Goal: Navigation & Orientation: Find specific page/section

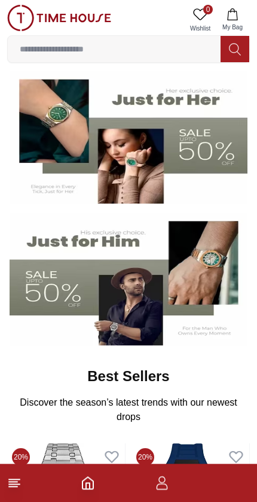
scroll to position [103, 0]
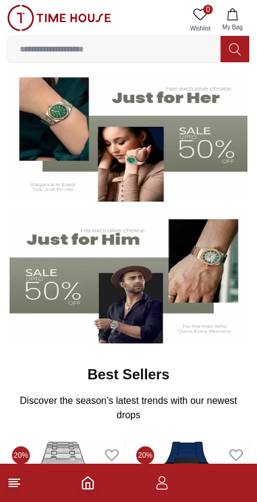
click at [69, 291] on img at bounding box center [129, 277] width 238 height 132
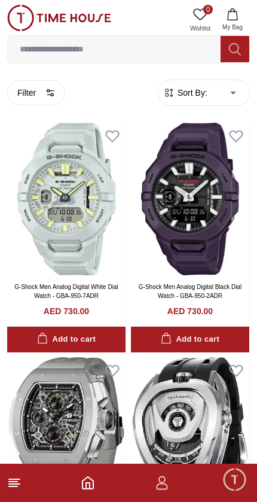
click at [68, 11] on img at bounding box center [59, 18] width 104 height 26
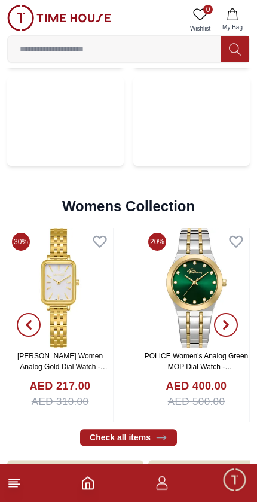
scroll to position [2890, 0]
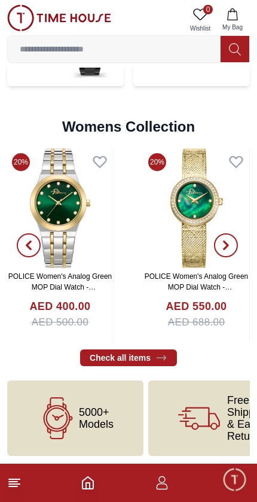
click at [90, 19] on img at bounding box center [59, 18] width 104 height 26
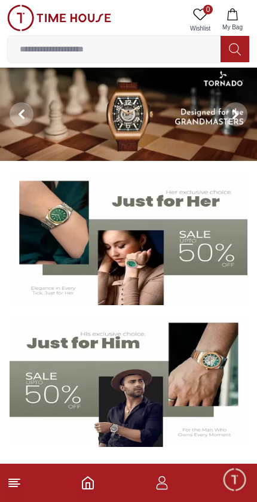
click at [239, 481] on span "Minimize live chat window" at bounding box center [234, 479] width 35 height 35
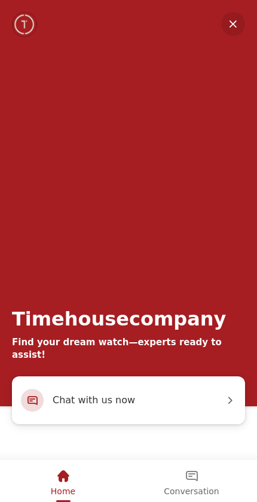
click at [195, 483] on div "Conversation" at bounding box center [191, 476] width 55 height 20
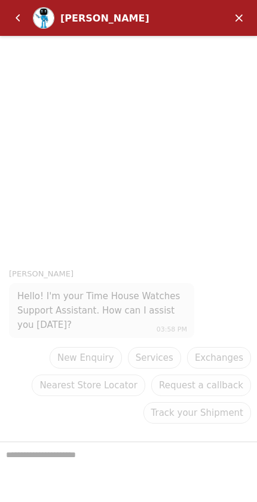
click at [20, 16] on em "Back" at bounding box center [18, 18] width 24 height 24
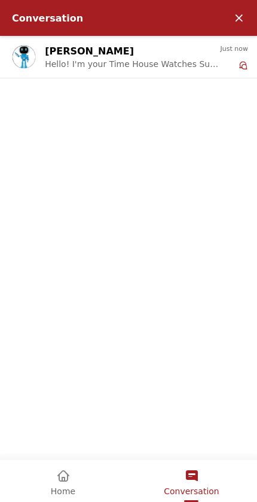
click at [53, 481] on div "Home" at bounding box center [63, 476] width 25 height 20
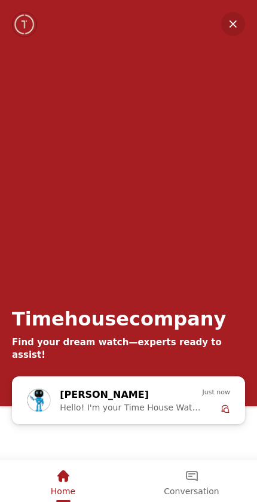
click at [59, 486] on span "Home" at bounding box center [63, 491] width 25 height 10
click at [236, 18] on em "Minimize" at bounding box center [233, 24] width 24 height 24
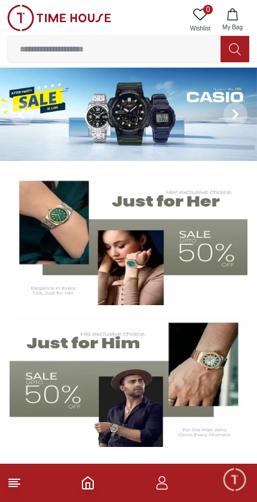
click at [16, 475] on icon at bounding box center [14, 482] width 14 height 14
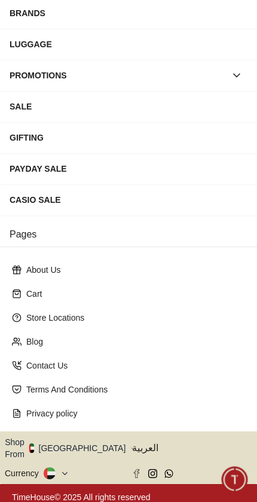
scroll to position [171, 0]
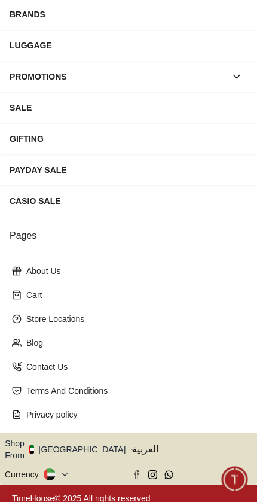
click at [72, 439] on button "Shop From [GEOGRAPHIC_DATA]" at bounding box center [70, 449] width 130 height 24
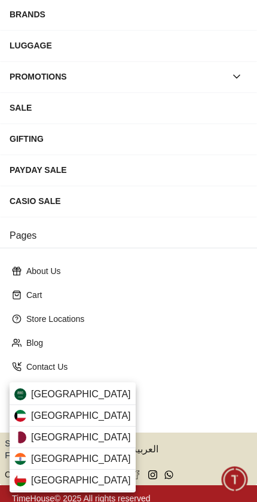
click at [71, 415] on div "[GEOGRAPHIC_DATA]" at bounding box center [73, 416] width 126 height 22
